Goal: Find contact information: Find contact information

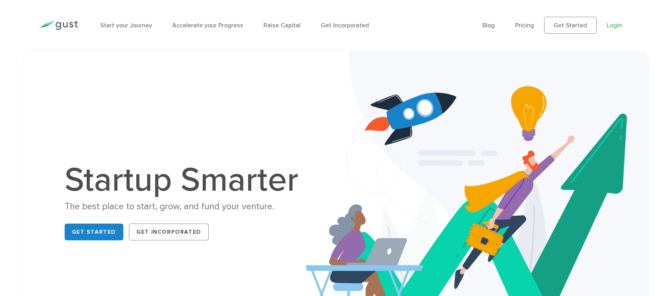
click at [620, 26] on link "Login" at bounding box center [613, 25] width 15 height 7
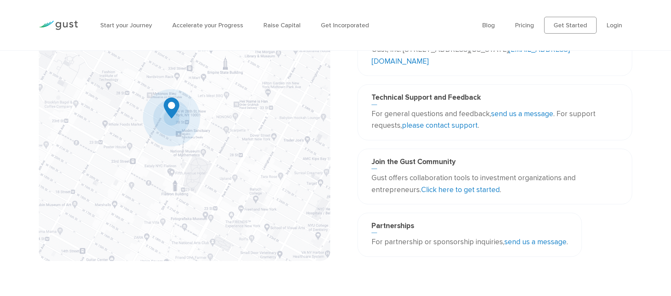
scroll to position [72, 0]
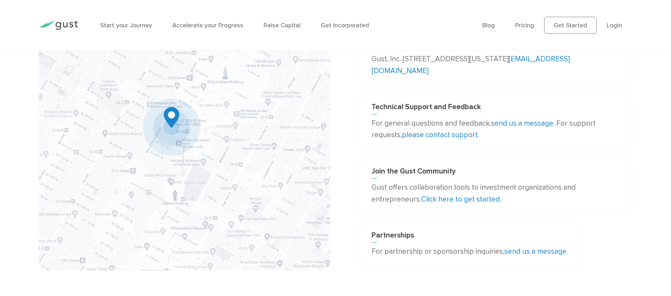
click at [529, 122] on link "send us a message" at bounding box center [522, 123] width 62 height 9
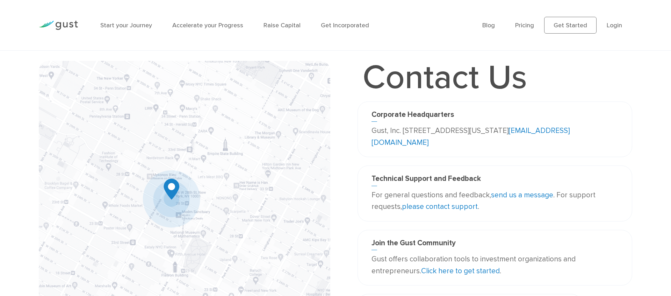
scroll to position [84, 0]
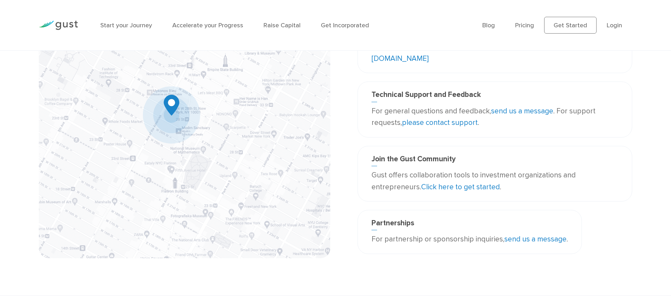
click at [464, 124] on link "please contact support" at bounding box center [440, 122] width 76 height 9
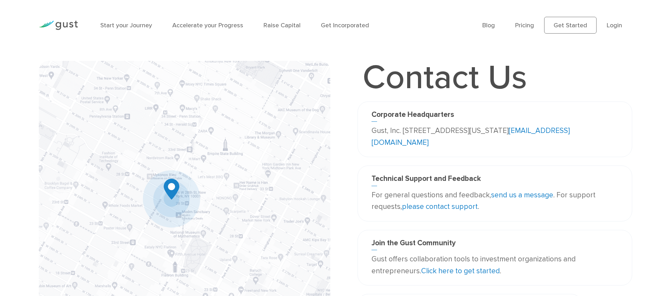
click at [432, 208] on link "please contact support" at bounding box center [440, 206] width 76 height 9
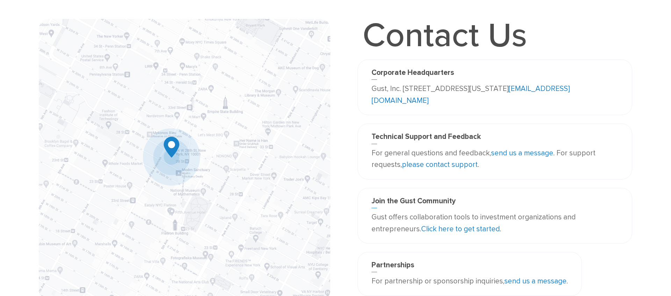
scroll to position [37, 0]
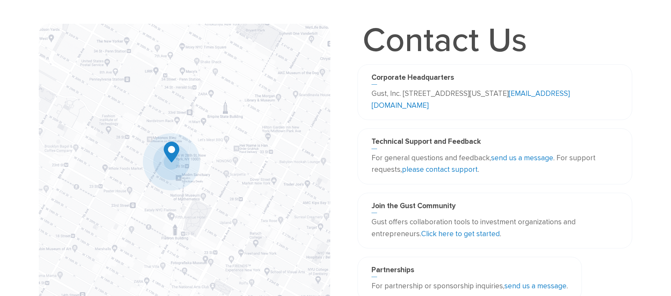
click at [459, 172] on link "please contact support" at bounding box center [440, 169] width 76 height 9
